Goal: Task Accomplishment & Management: Manage account settings

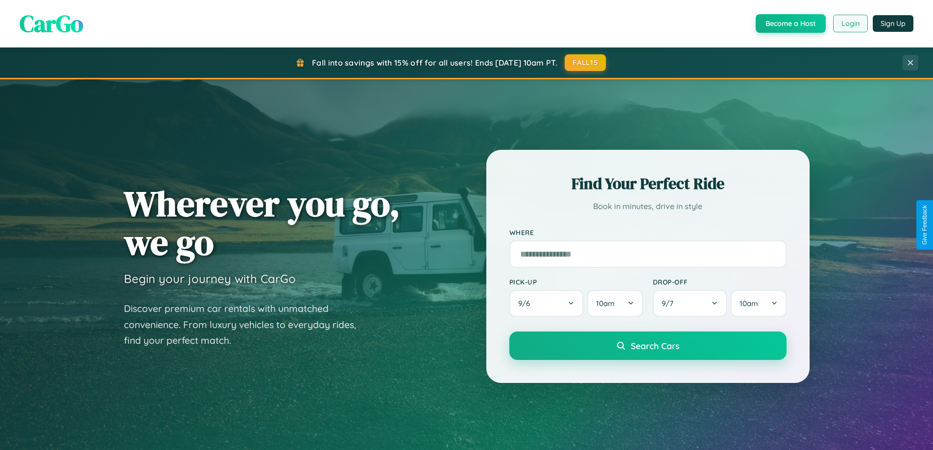
click at [850, 24] on button "Login" at bounding box center [850, 24] width 35 height 18
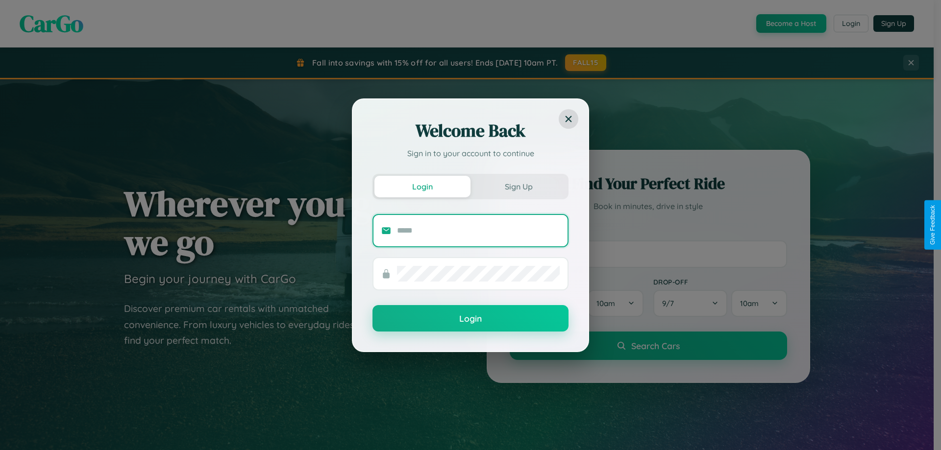
click at [478, 230] on input "text" at bounding box center [478, 231] width 163 height 16
type input "**********"
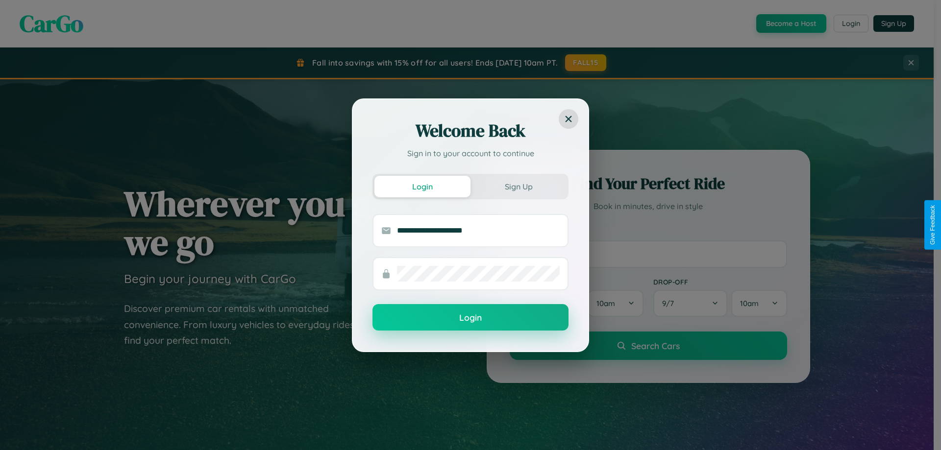
click at [470, 318] on button "Login" at bounding box center [470, 317] width 196 height 26
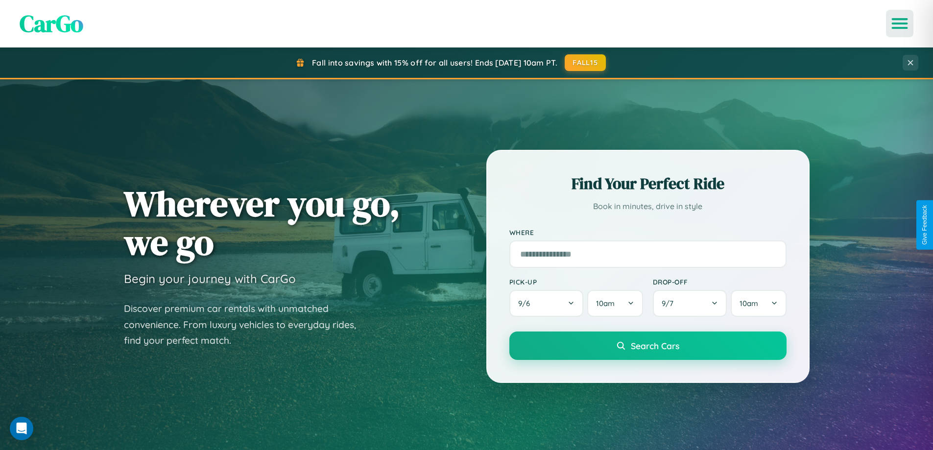
click at [900, 24] on icon "Open menu" at bounding box center [900, 23] width 14 height 9
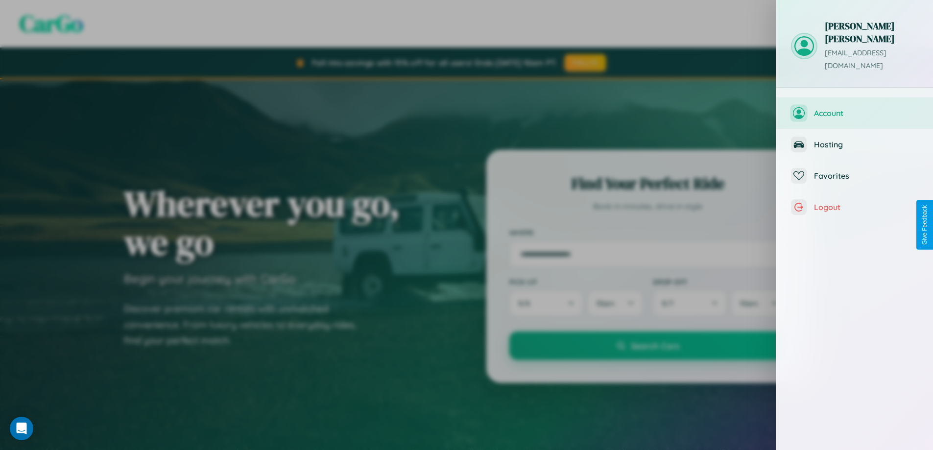
click at [855, 108] on span "Account" at bounding box center [866, 113] width 104 height 10
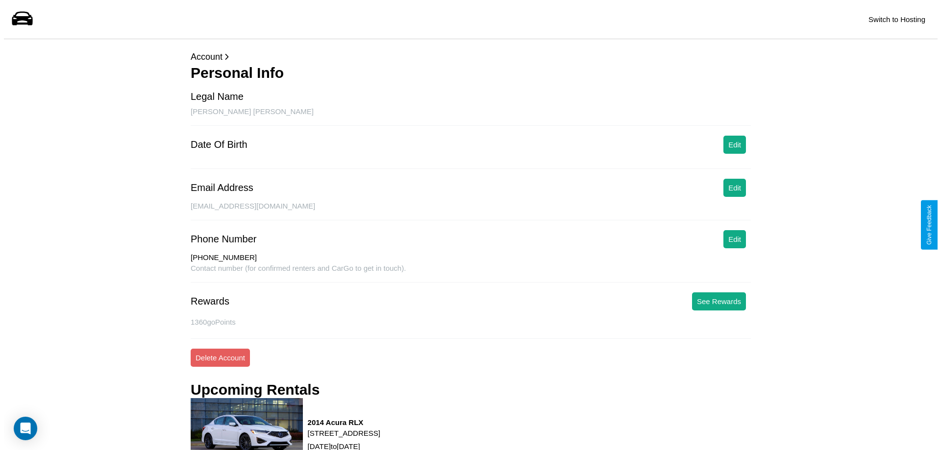
scroll to position [133, 0]
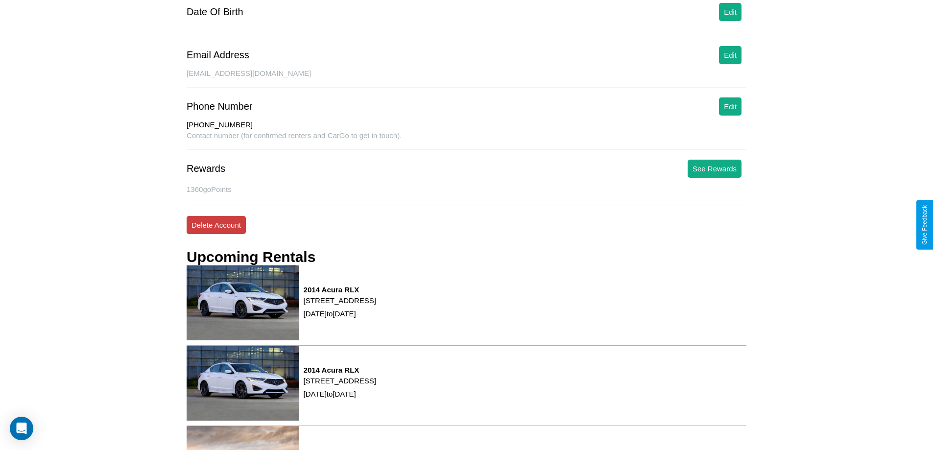
click at [216, 225] on button "Delete Account" at bounding box center [216, 225] width 59 height 18
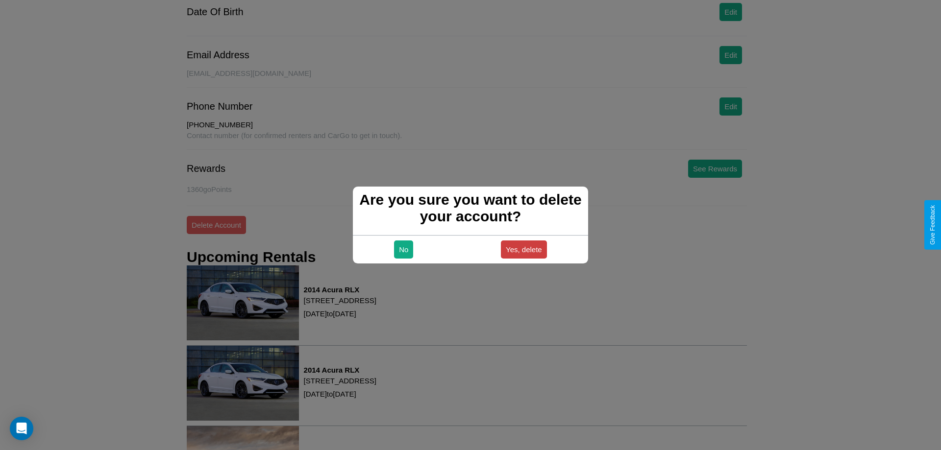
click at [523, 249] on button "Yes, delete" at bounding box center [524, 250] width 46 height 18
